Goal: Information Seeking & Learning: Learn about a topic

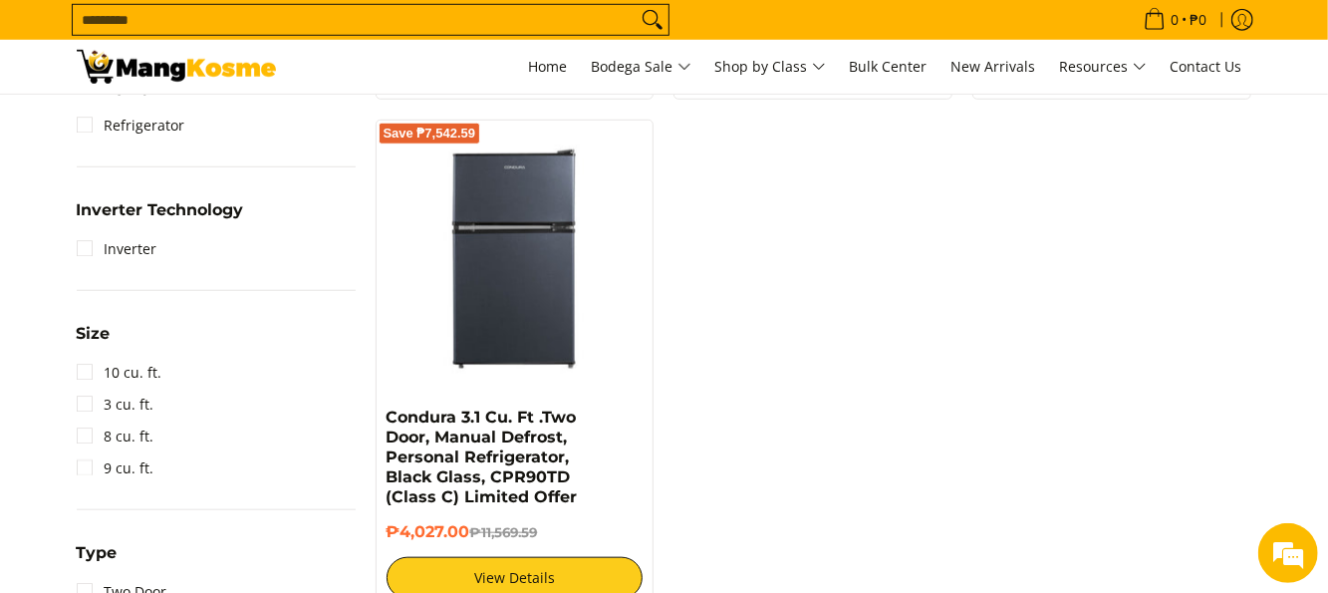
scroll to position [797, 0]
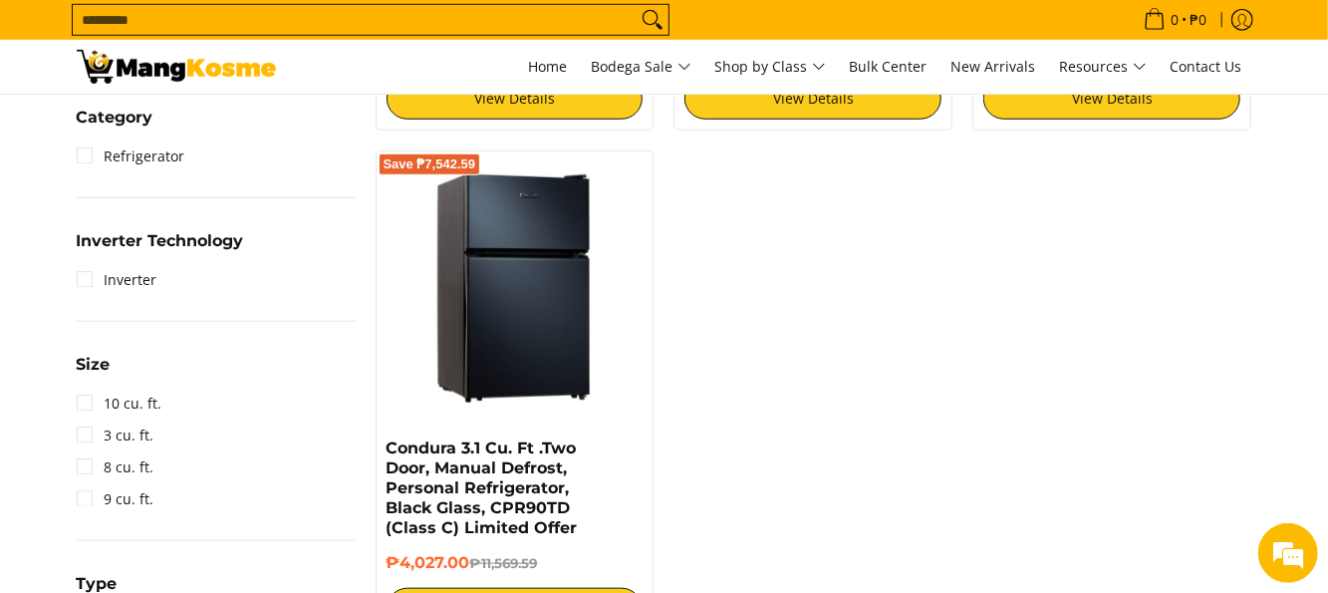
click at [555, 270] on img at bounding box center [514, 289] width 257 height 257
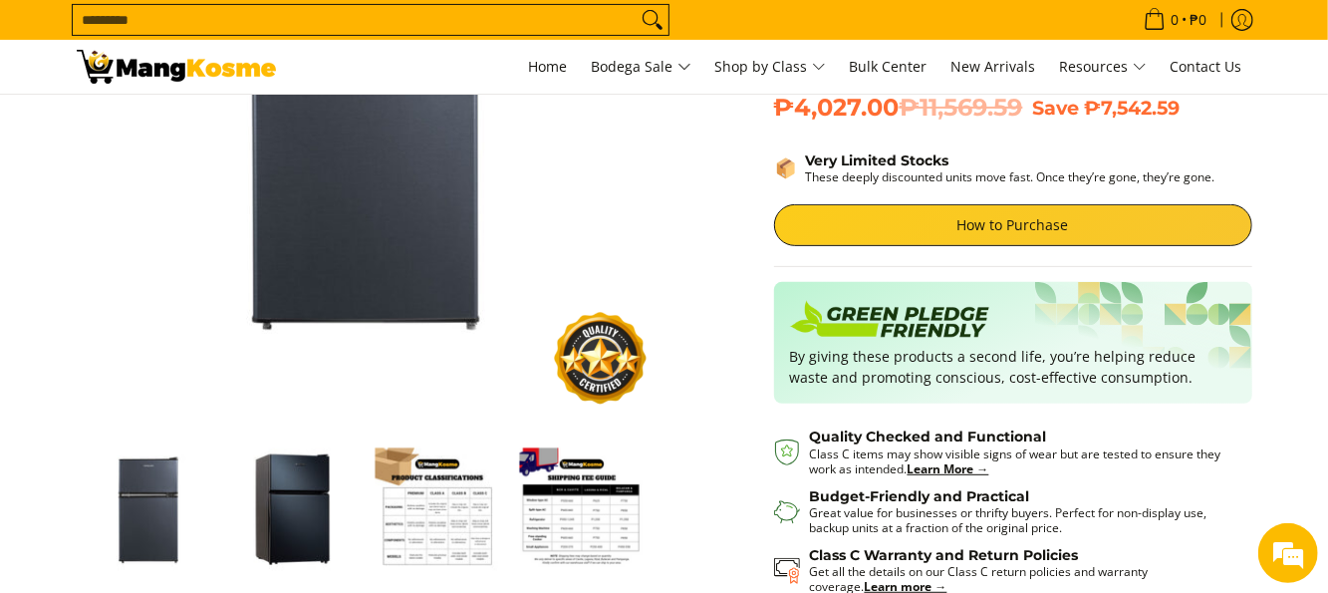
scroll to position [398, 0]
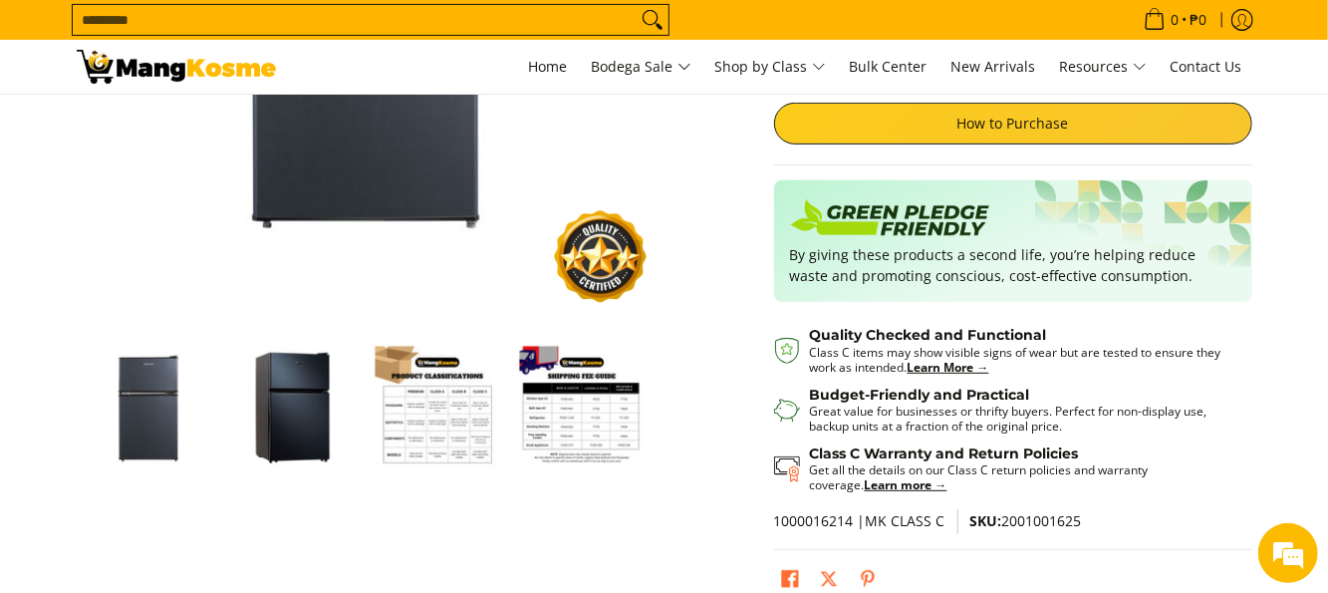
click at [447, 436] on img "Condura 3.1 Cu. Ft .Two Door, Manual Defrost, Personal Refrigerator, Black Glas…" at bounding box center [437, 408] width 124 height 124
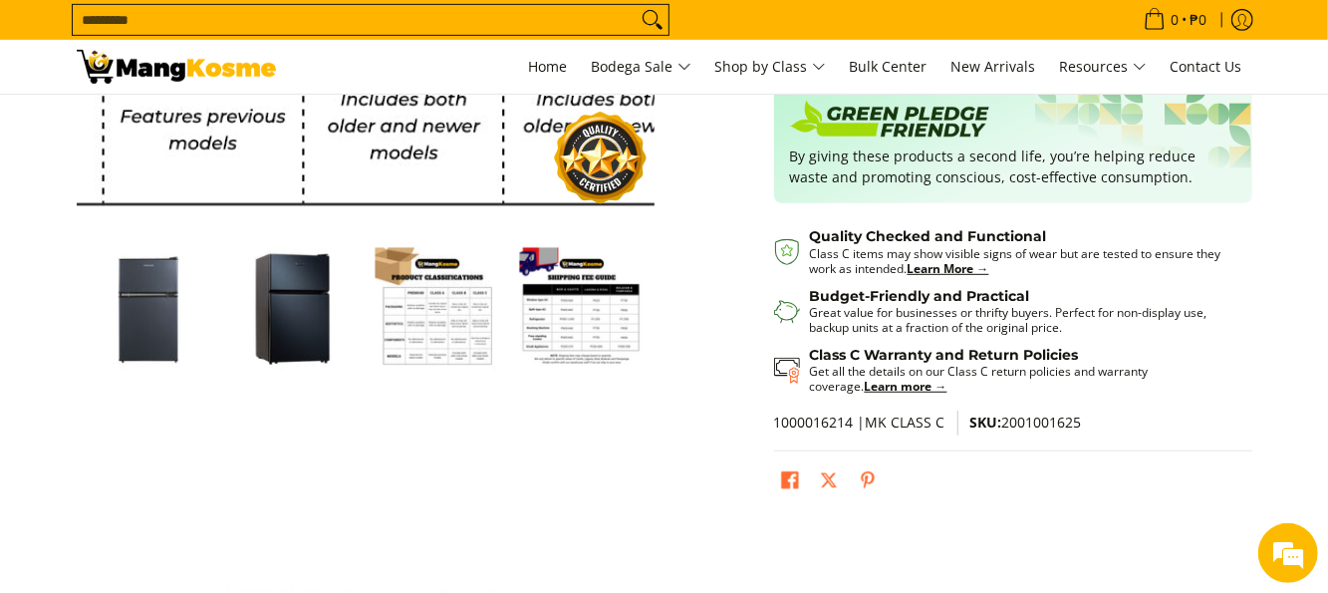
scroll to position [498, 0]
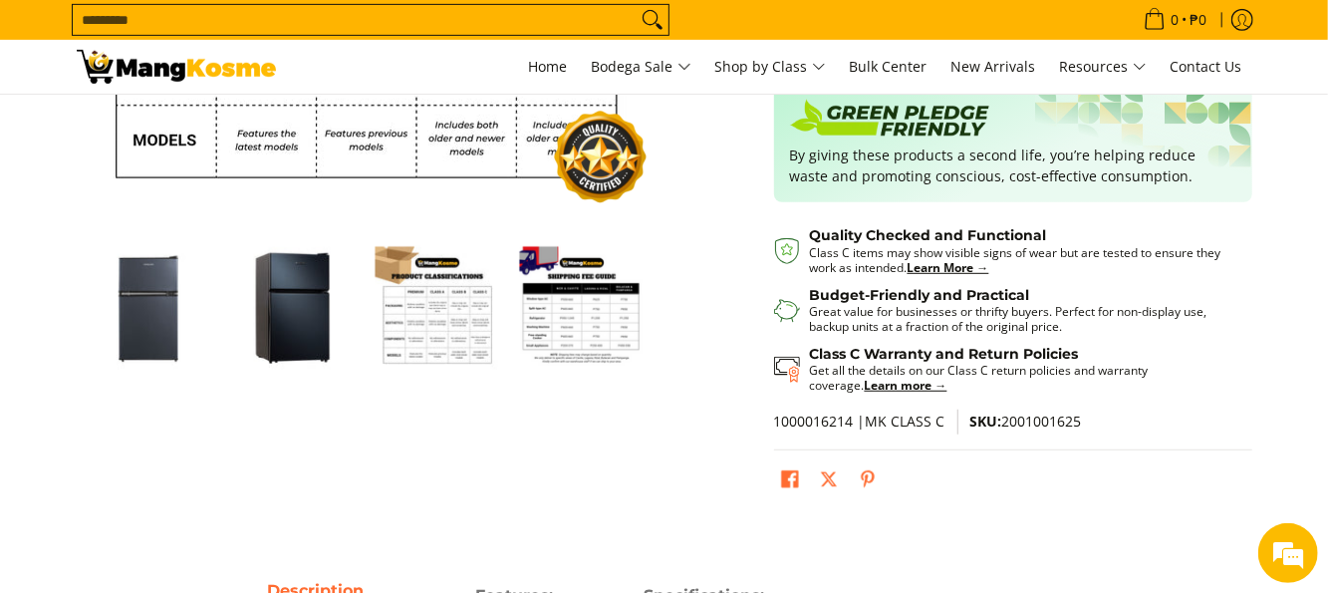
click at [440, 331] on img "Condura 3.1 Cu. Ft .Two Door, Manual Defrost, Personal Refrigerator, Black Glas…" at bounding box center [437, 308] width 124 height 124
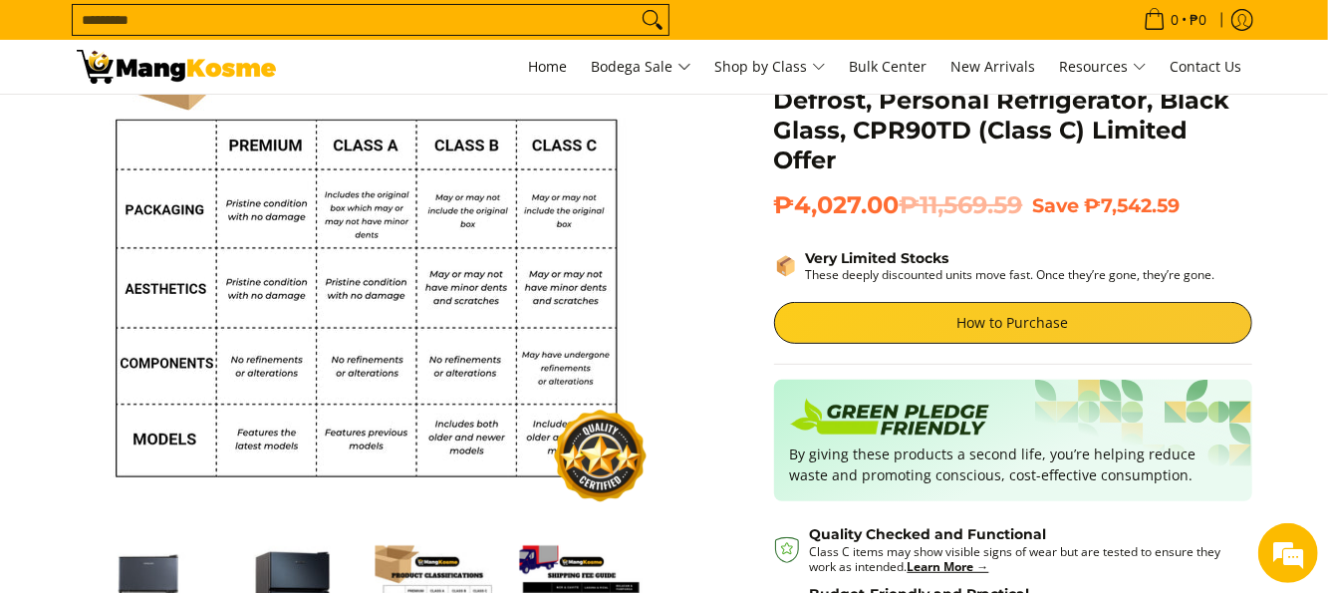
scroll to position [398, 0]
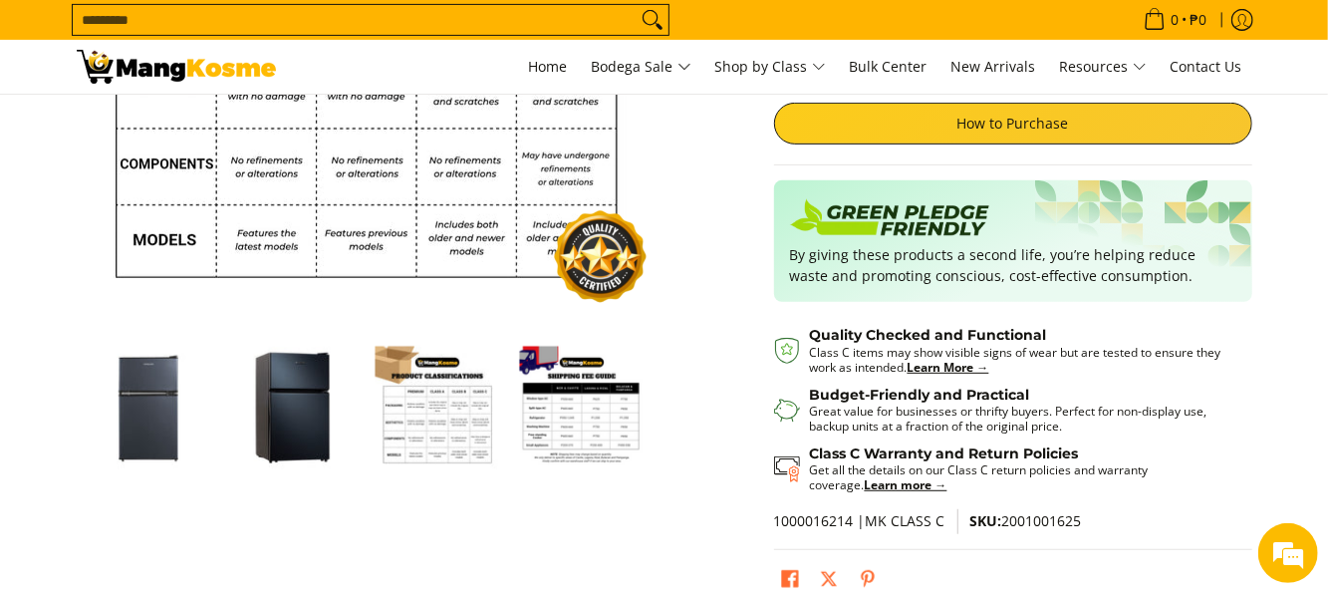
click at [585, 430] on img "Condura 3.1 Cu. Ft .Two Door, Manual Defrost, Personal Refrigerator, Black Glas…" at bounding box center [582, 408] width 124 height 124
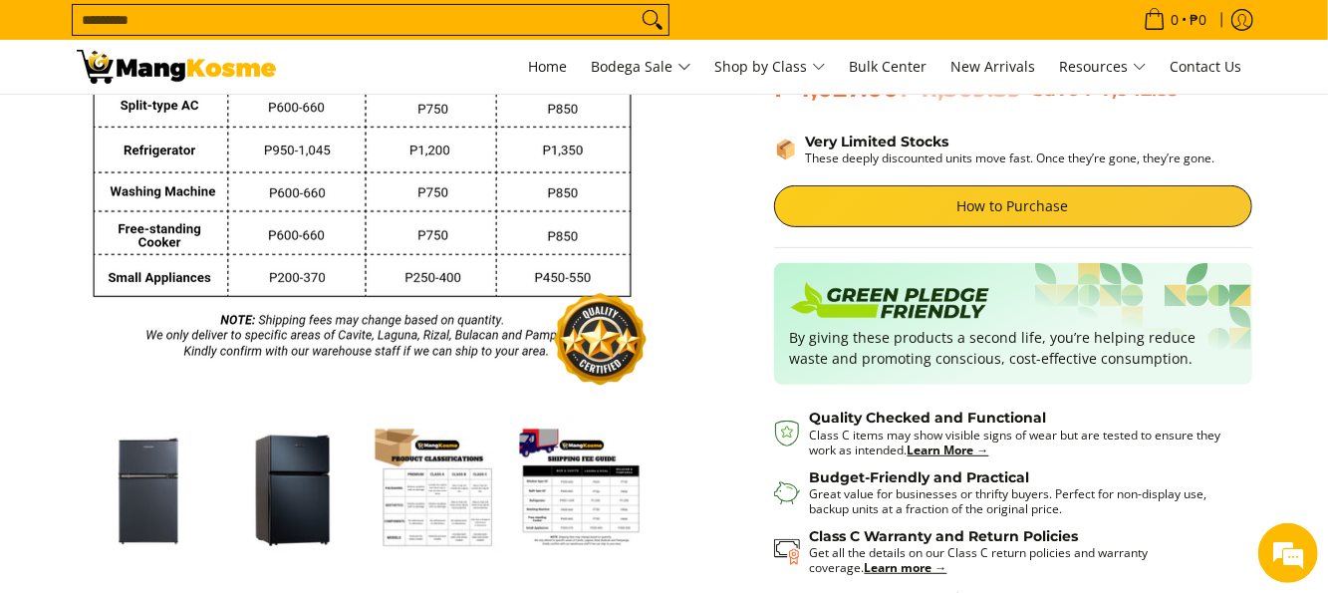
scroll to position [199, 0]
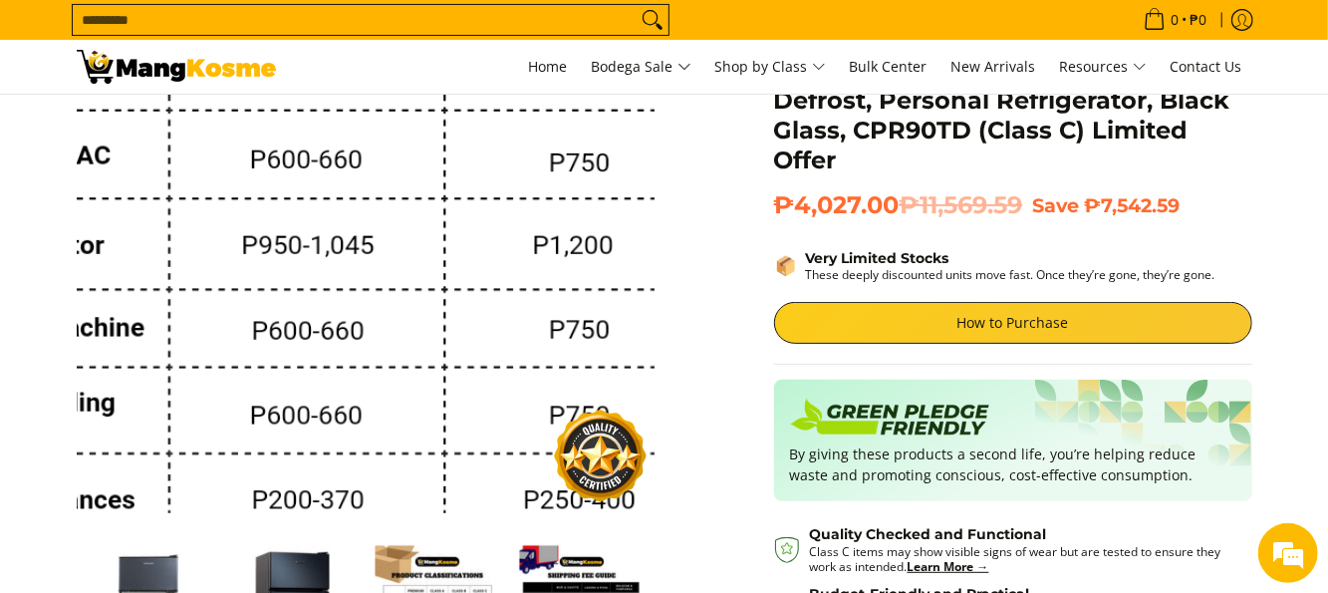
drag, startPoint x: 326, startPoint y: 256, endPoint x: 700, endPoint y: 336, distance: 382.9
click at [700, 336] on div "Skip to Main Content Enable zoom Disable zoom Enable zoom Disable zoom Home Cla…" at bounding box center [664, 380] width 1195 height 890
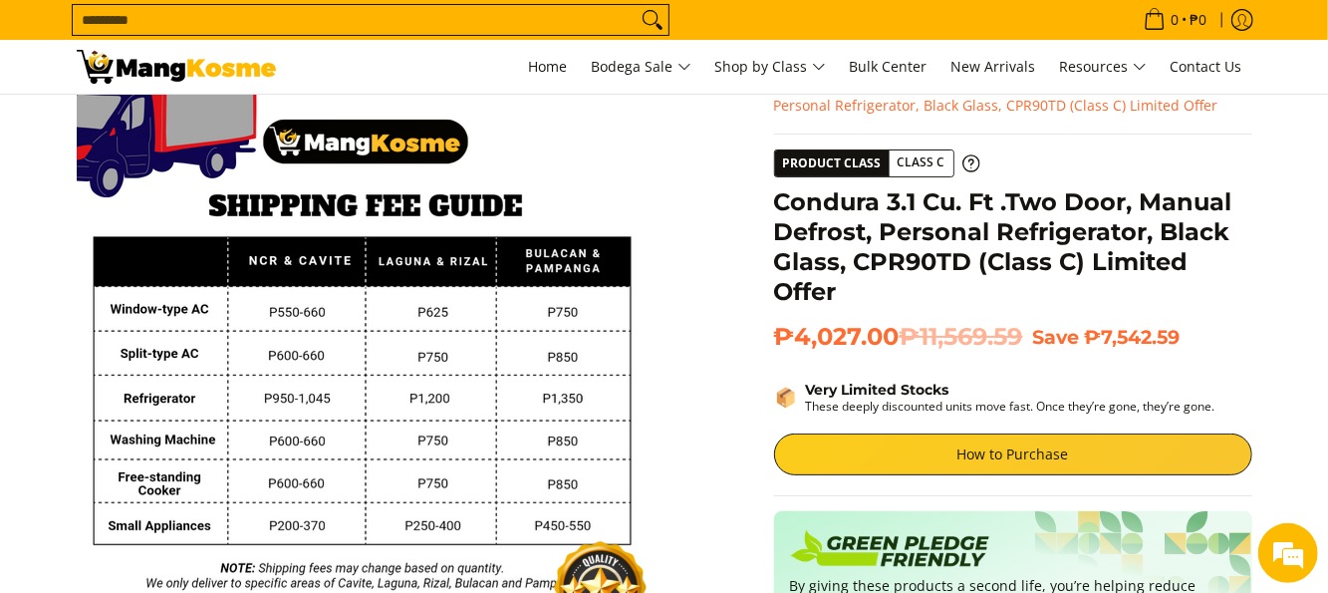
scroll to position [0, 0]
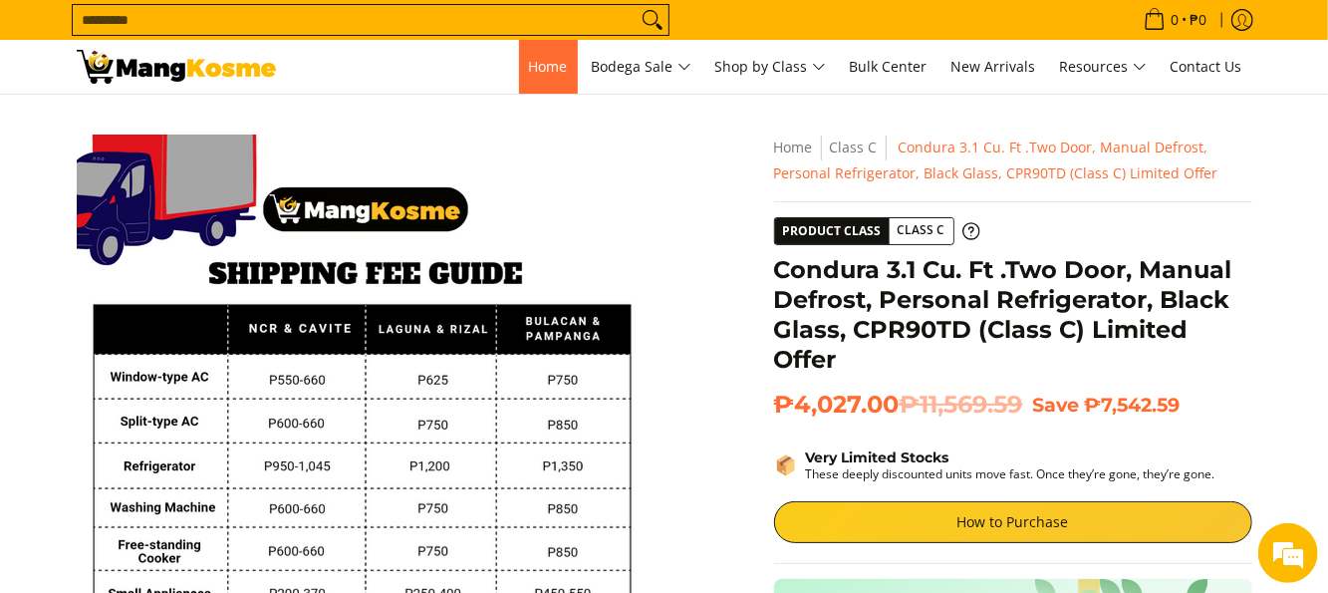
click at [527, 76] on link "Home" at bounding box center [548, 67] width 59 height 54
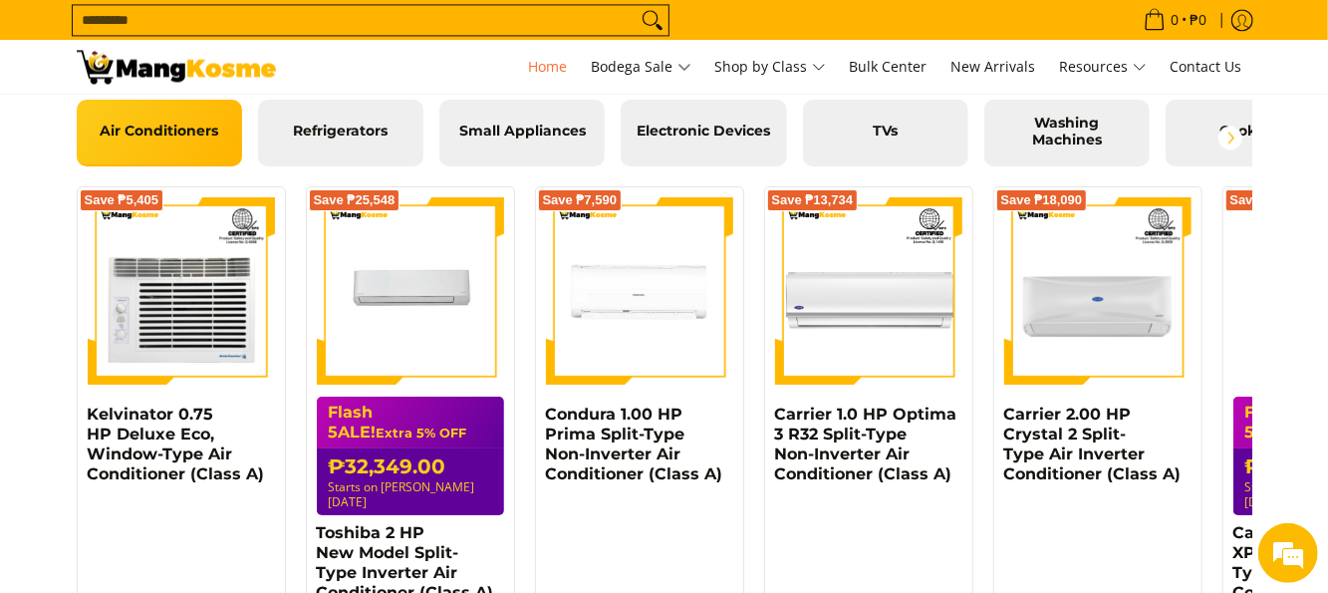
scroll to position [2291, 0]
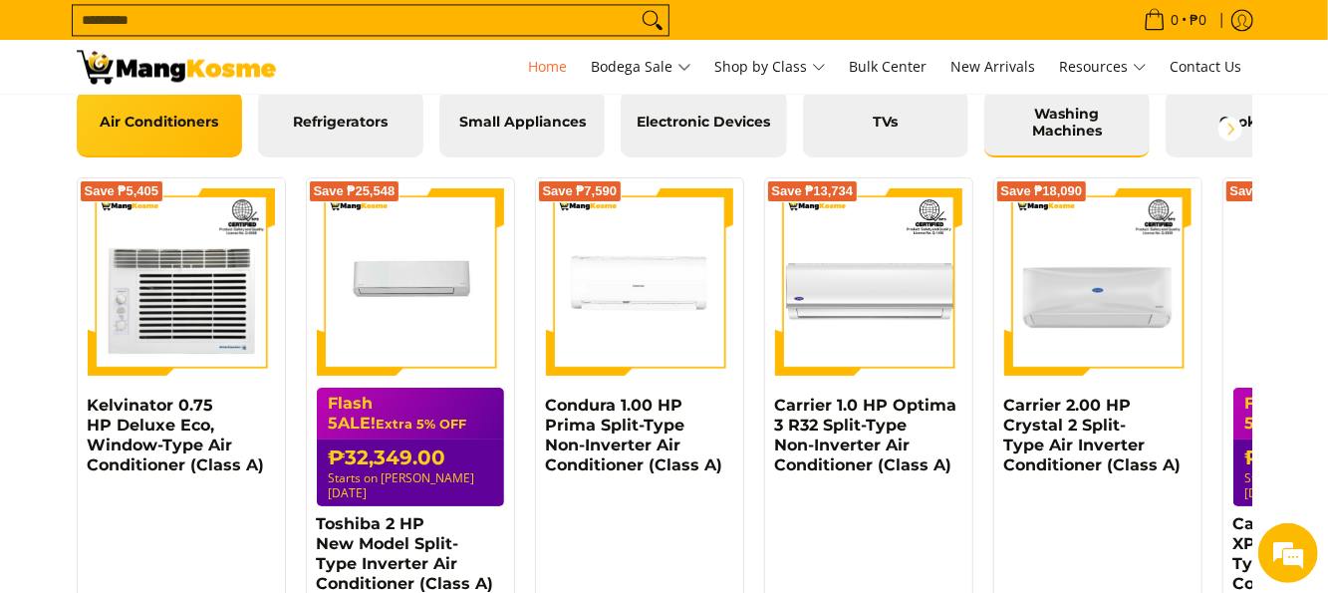
click at [1093, 124] on span "Washing Machines" at bounding box center [1066, 123] width 135 height 35
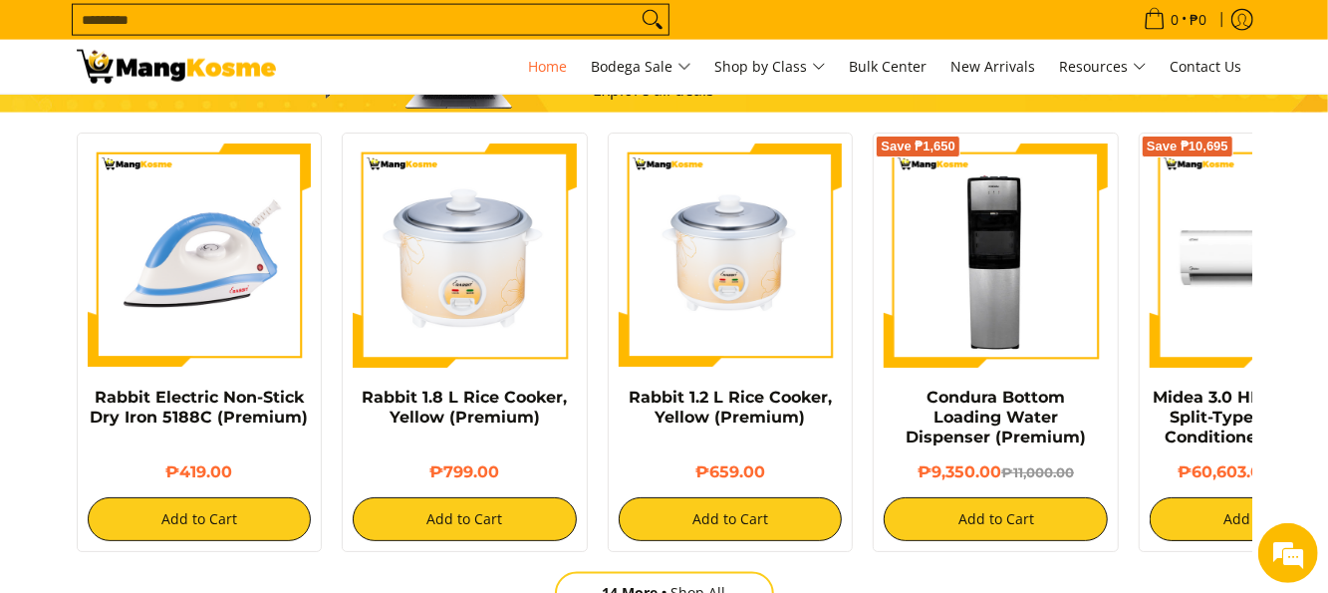
scroll to position [1788, 0]
